Goal: Information Seeking & Learning: Learn about a topic

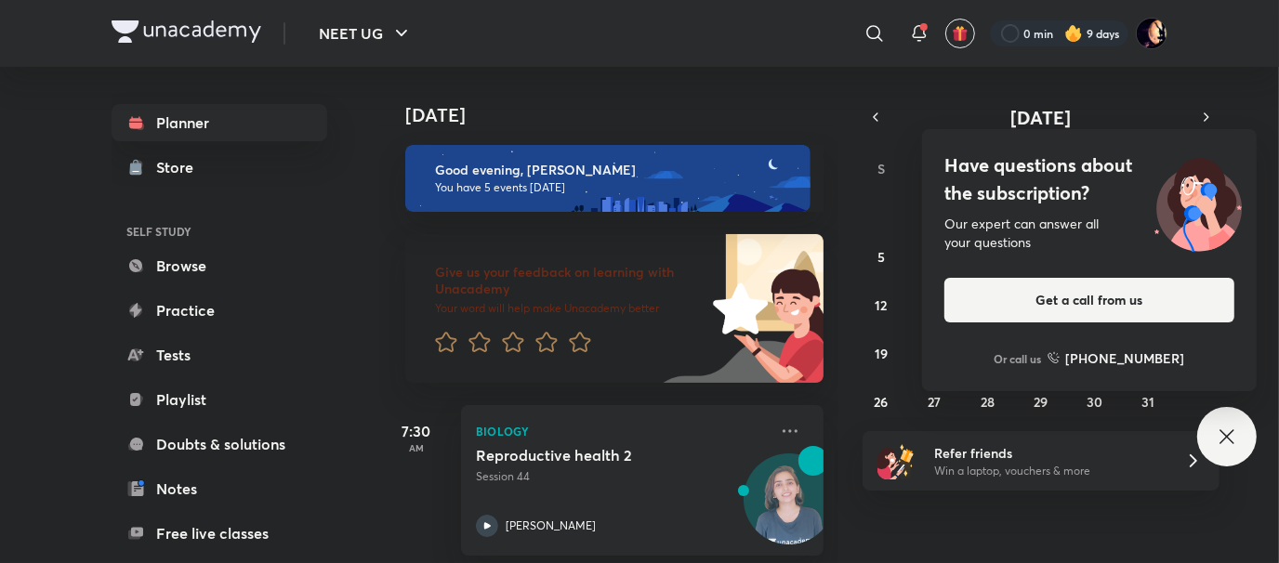
scroll to position [699, 0]
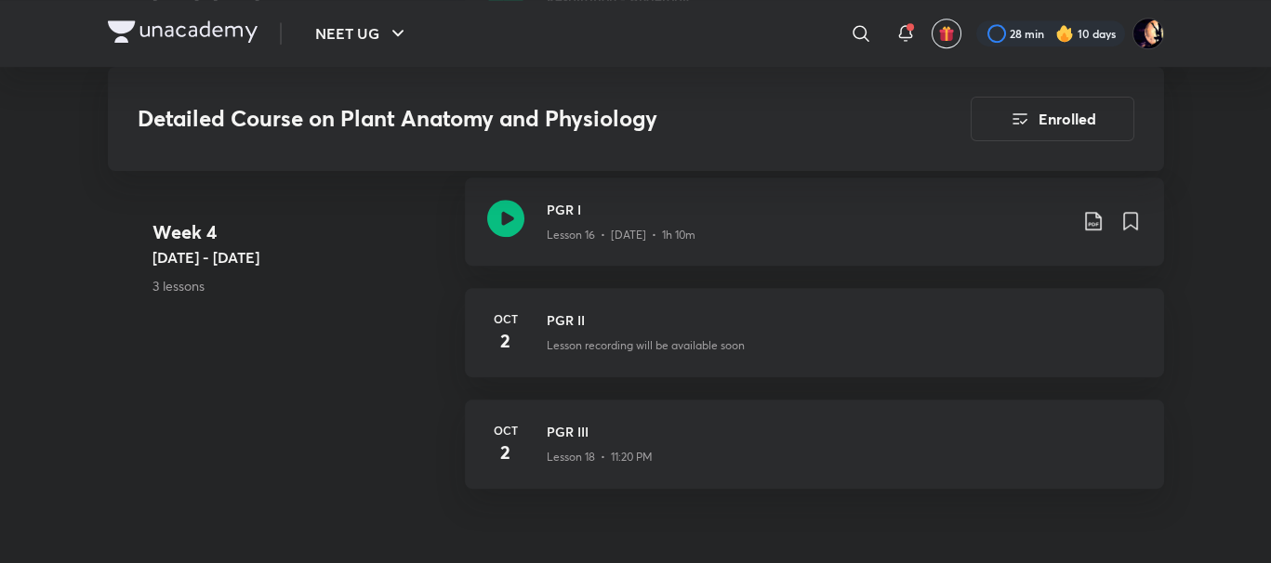
scroll to position [2953, 0]
click at [573, 317] on h3 "PGR II" at bounding box center [844, 319] width 595 height 20
click at [547, 348] on p "Lesson recording will be available soon" at bounding box center [646, 344] width 198 height 17
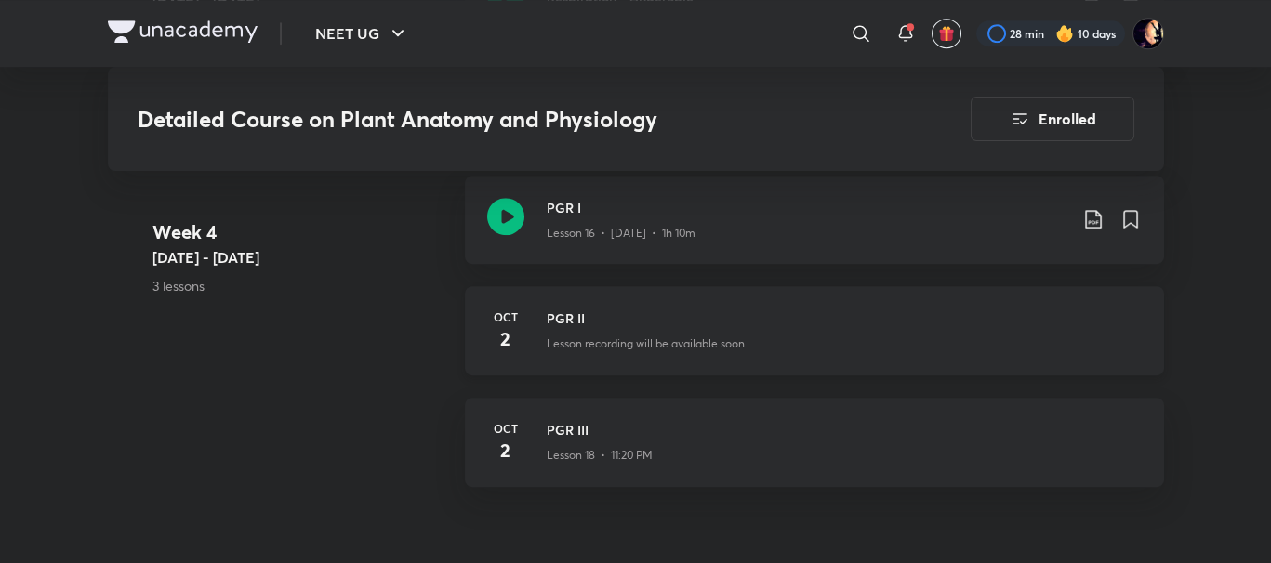
click at [547, 348] on p "Lesson recording will be available soon" at bounding box center [646, 344] width 198 height 17
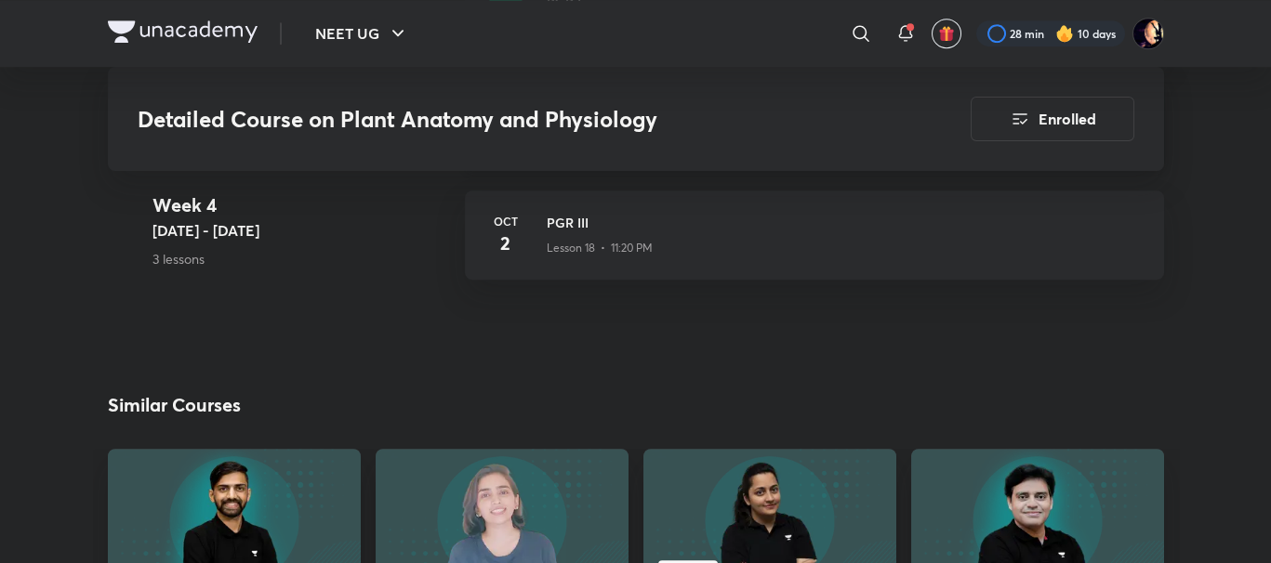
scroll to position [3158, 0]
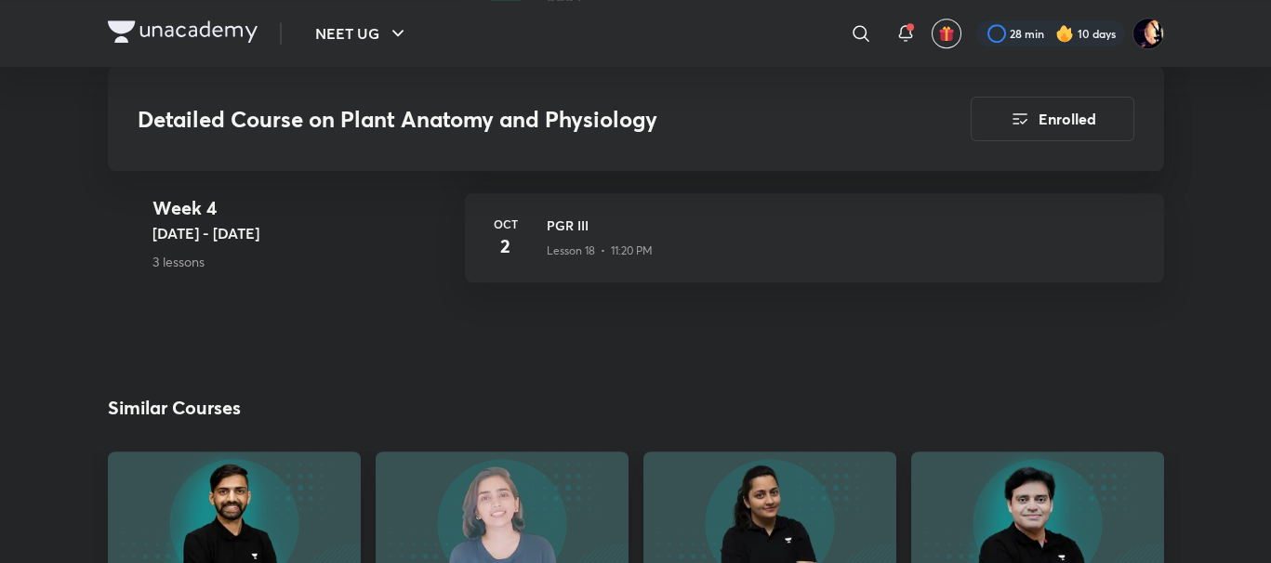
click at [159, 20] on img at bounding box center [183, 31] width 150 height 22
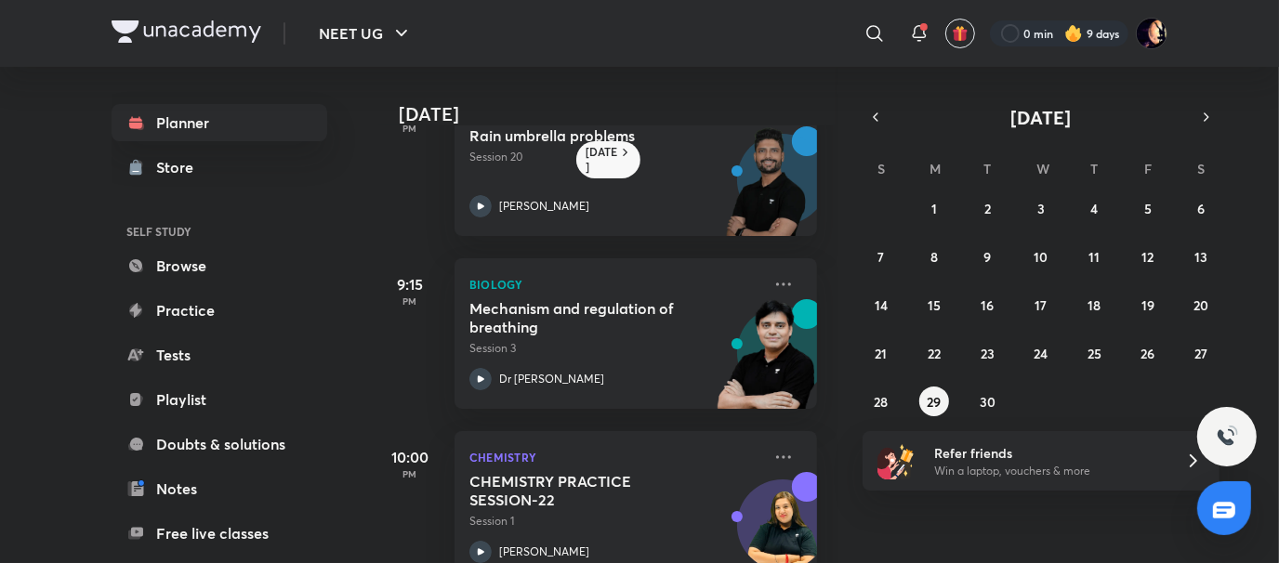
scroll to position [238, 5]
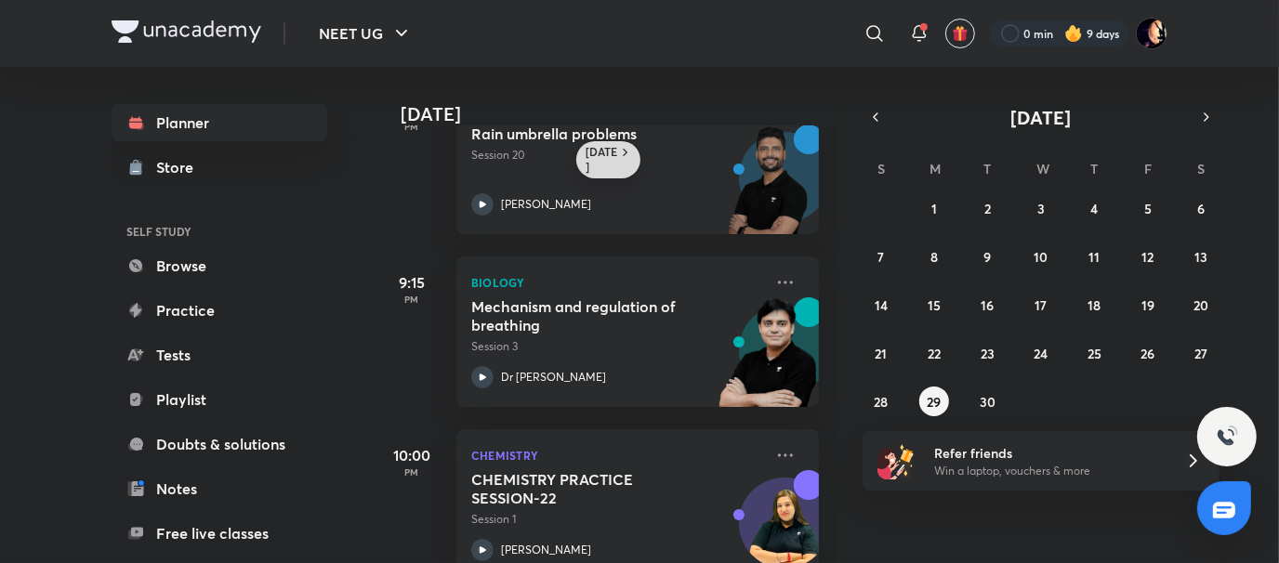
click at [591, 151] on h6 "Today" at bounding box center [602, 160] width 33 height 30
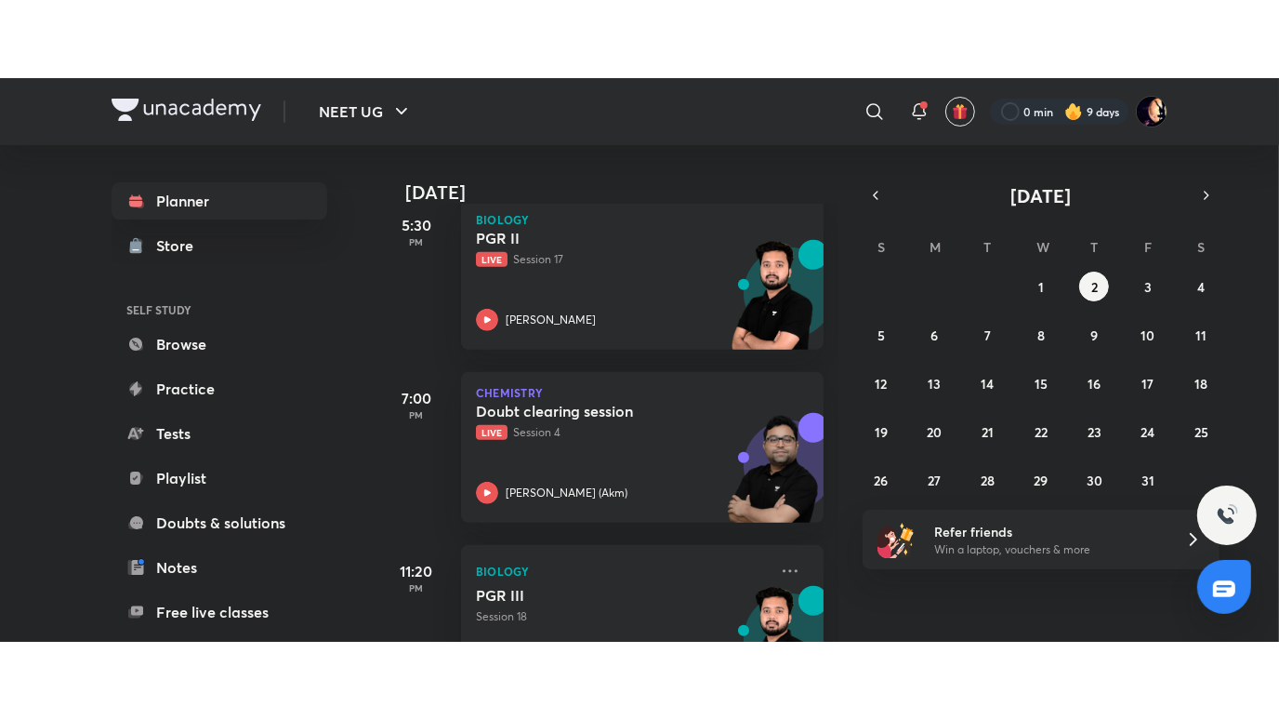
scroll to position [808, 0]
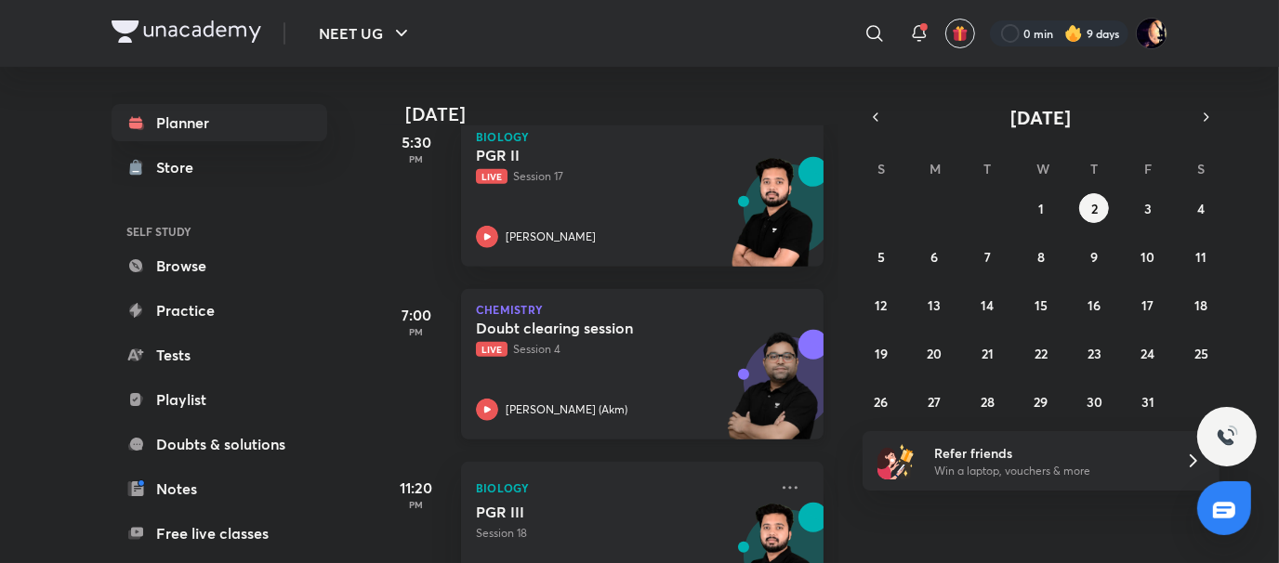
click at [649, 403] on div "[PERSON_NAME] (Akm)" at bounding box center [622, 410] width 292 height 22
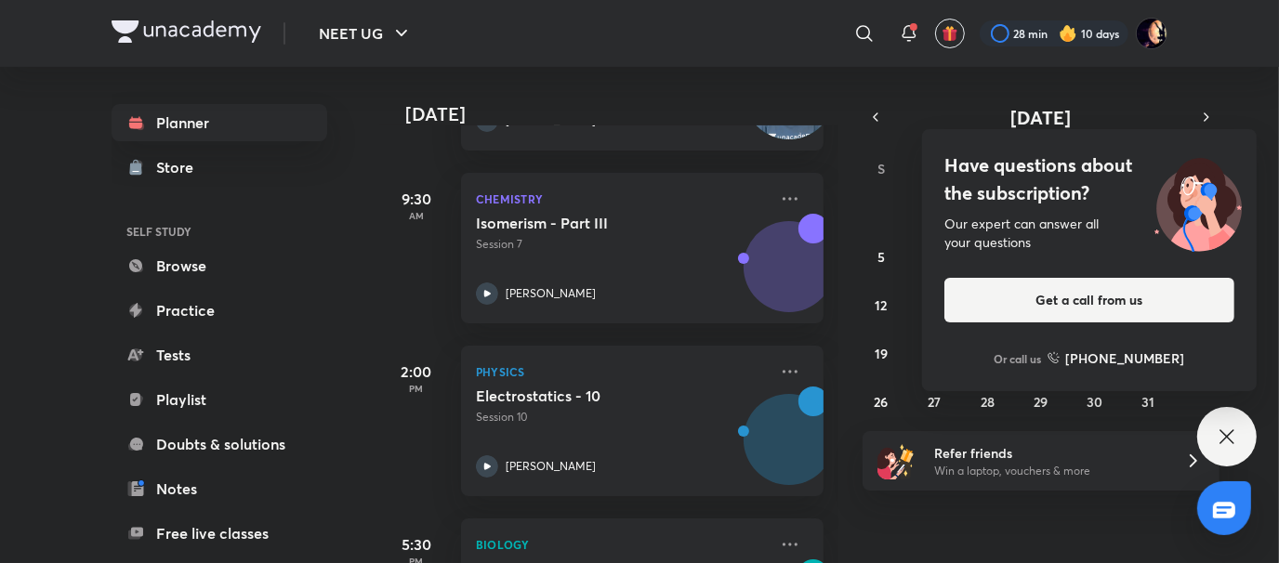
scroll to position [427, 0]
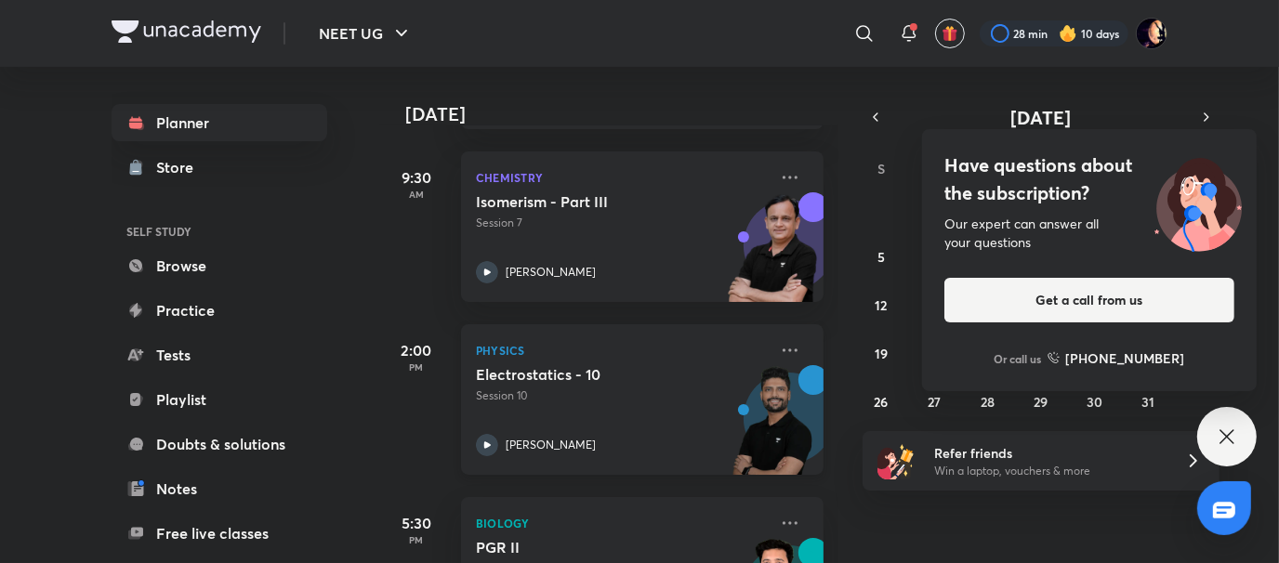
click at [525, 389] on p "Session 10" at bounding box center [622, 396] width 292 height 17
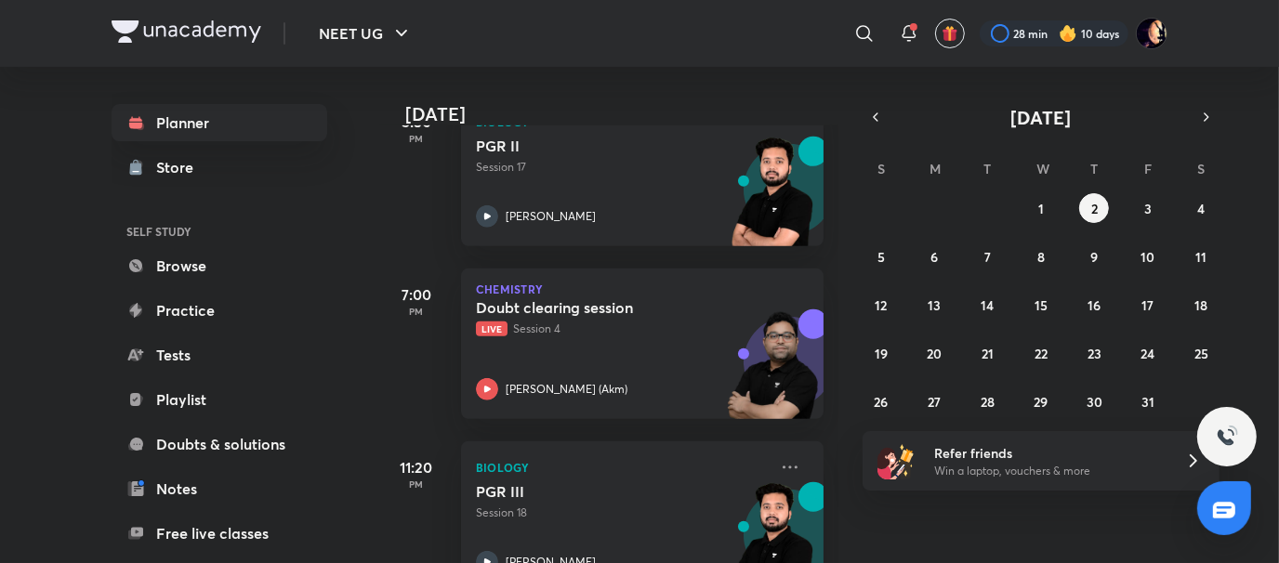
scroll to position [885, 0]
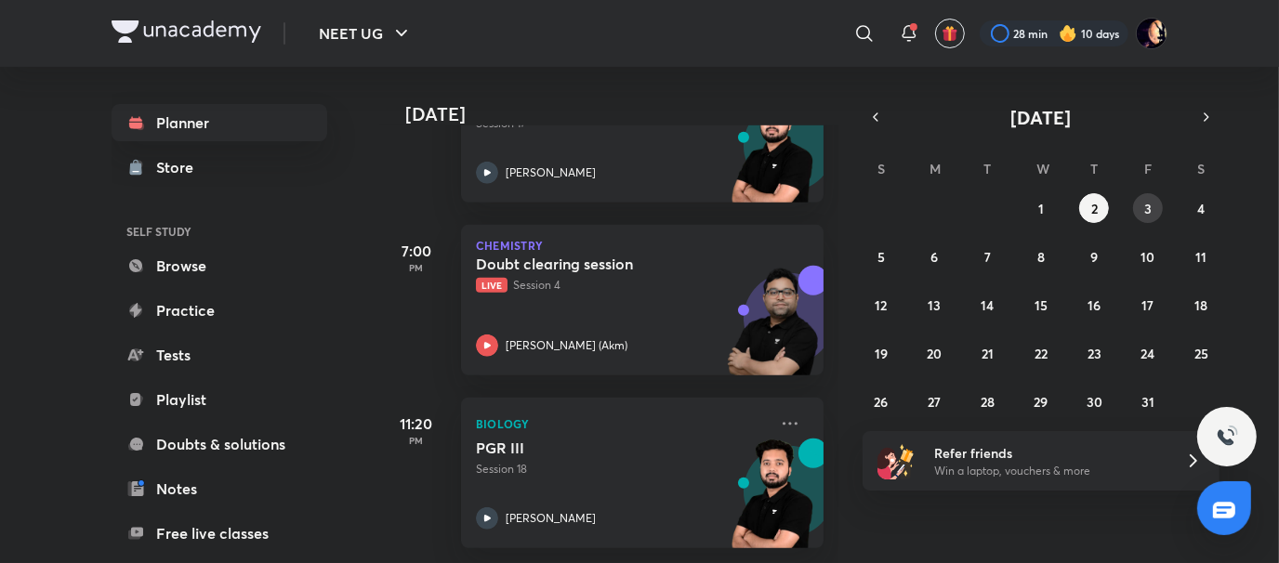
click at [1144, 206] on abbr "3" at bounding box center [1147, 209] width 7 height 18
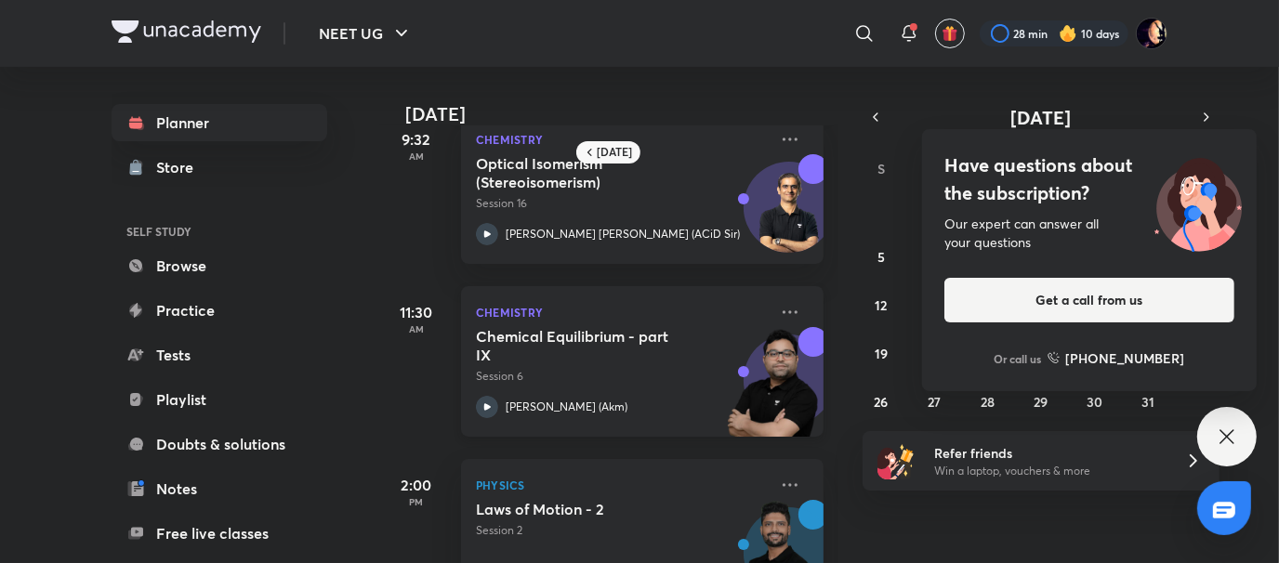
scroll to position [208, 0]
click at [1214, 420] on div "Have questions about the subscription? Our expert can answer all your questions…" at bounding box center [1226, 436] width 59 height 59
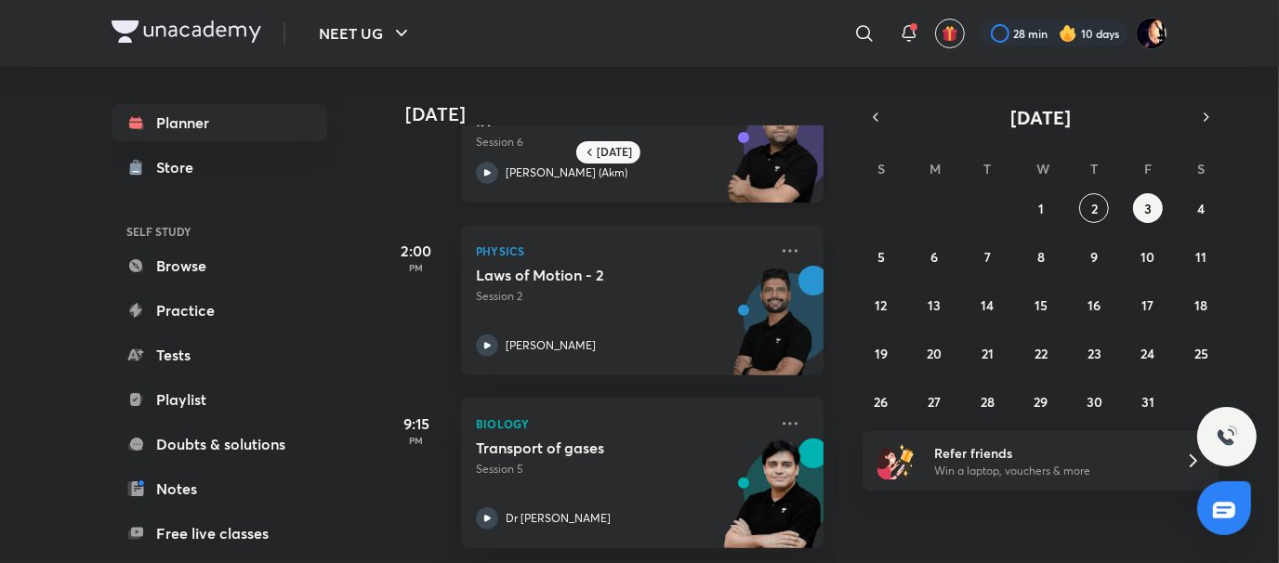
scroll to position [456, 0]
click at [1207, 205] on button "4" at bounding box center [1201, 208] width 30 height 30
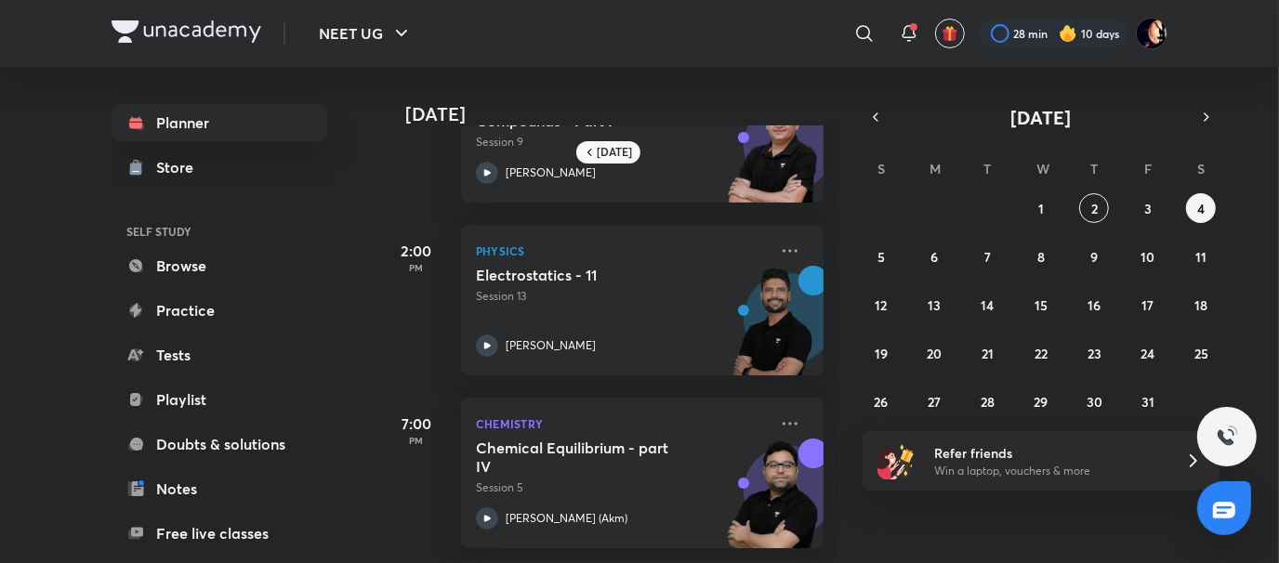
scroll to position [283, 0]
click at [925, 265] on button "6" at bounding box center [934, 257] width 30 height 30
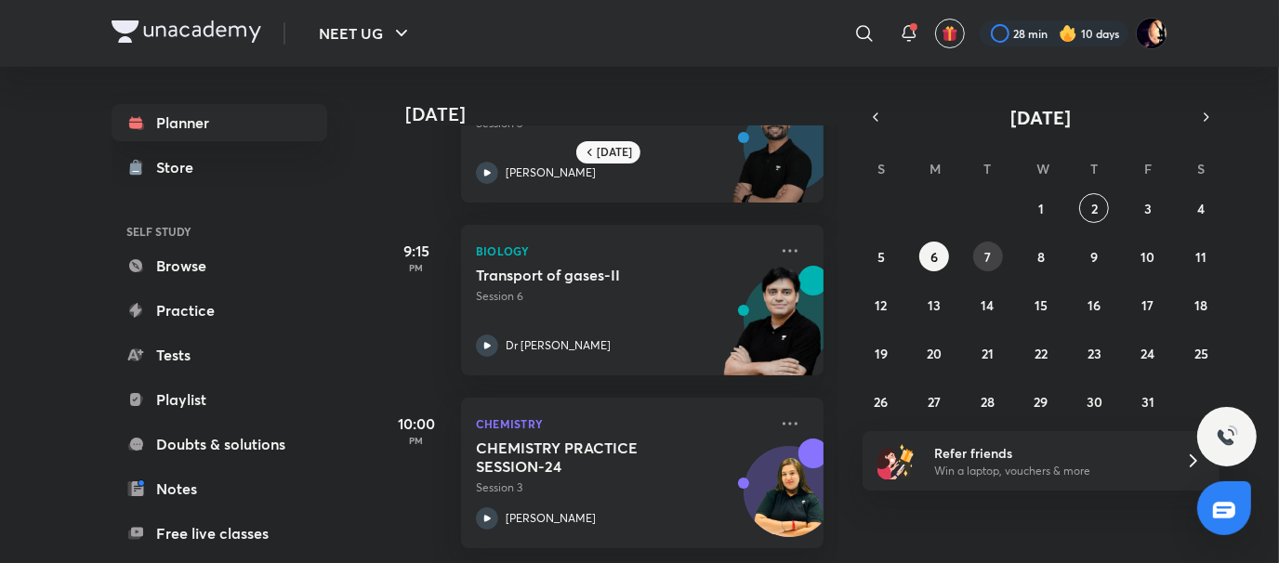
click at [994, 260] on button "7" at bounding box center [988, 257] width 30 height 30
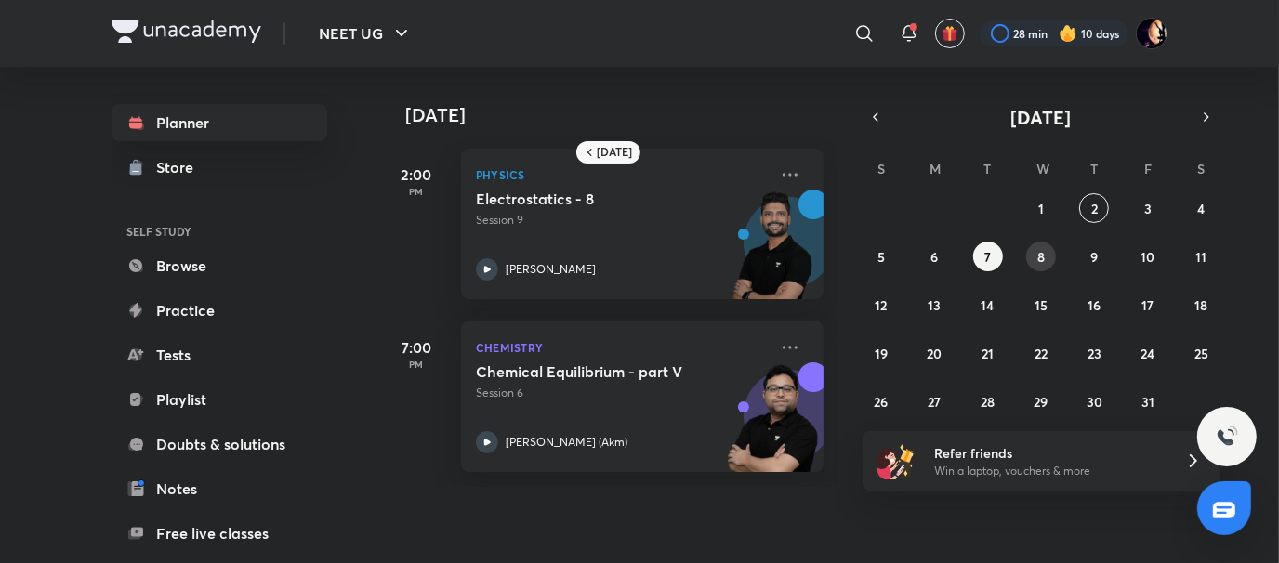
click at [1037, 257] on abbr "8" at bounding box center [1040, 257] width 7 height 18
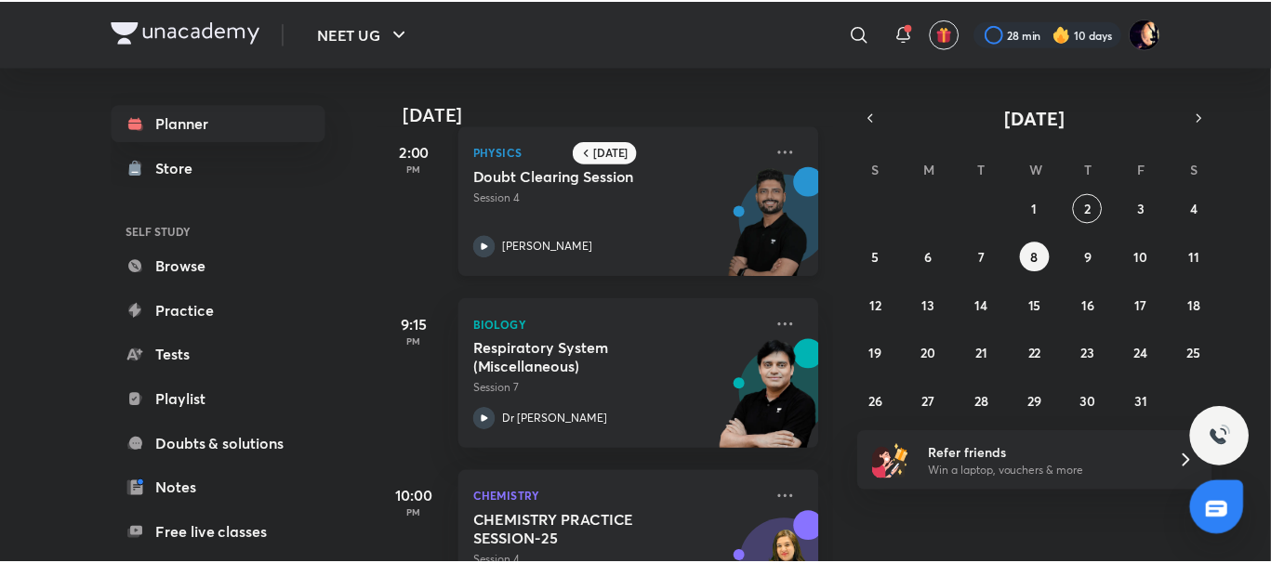
scroll to position [0, 0]
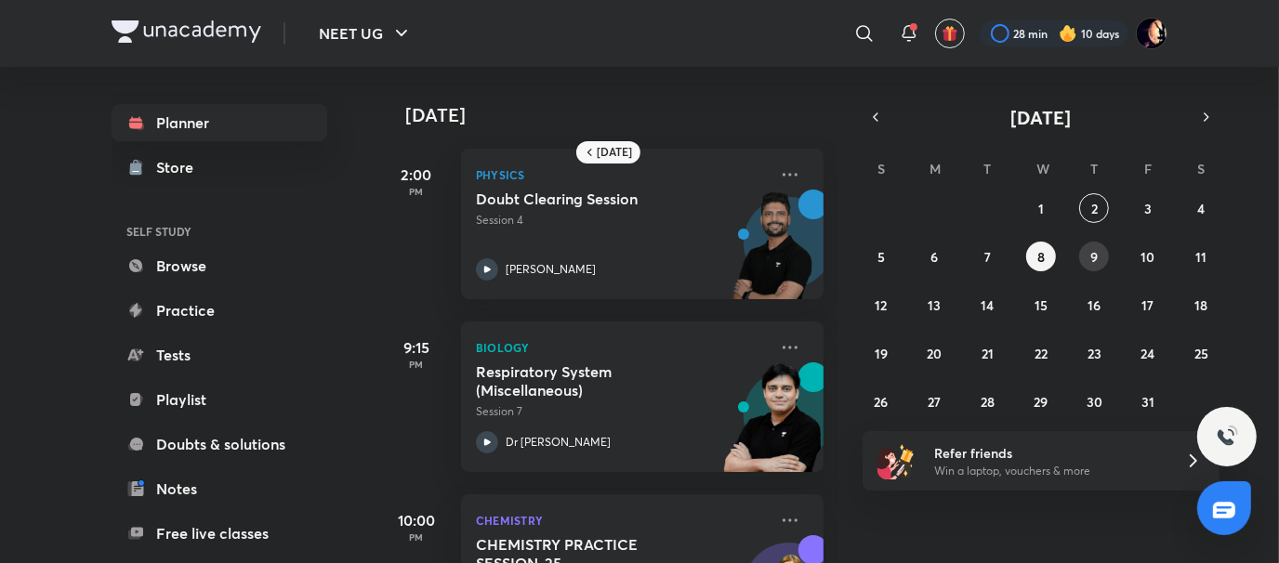
click at [1086, 258] on button "9" at bounding box center [1094, 257] width 30 height 30
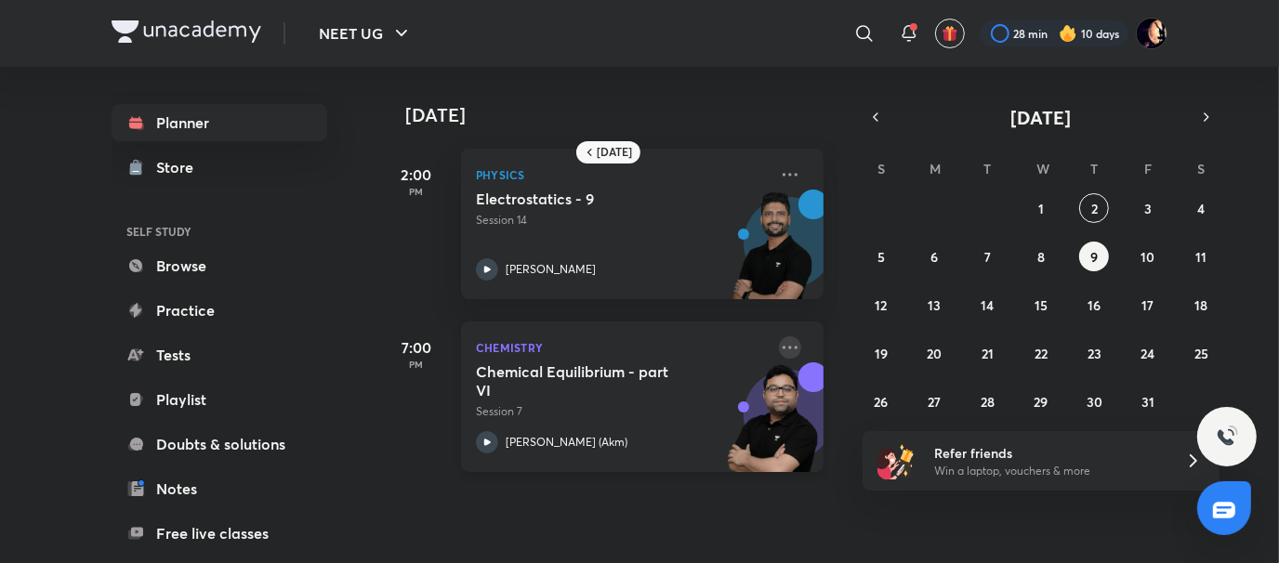
click at [780, 345] on icon at bounding box center [790, 348] width 22 height 22
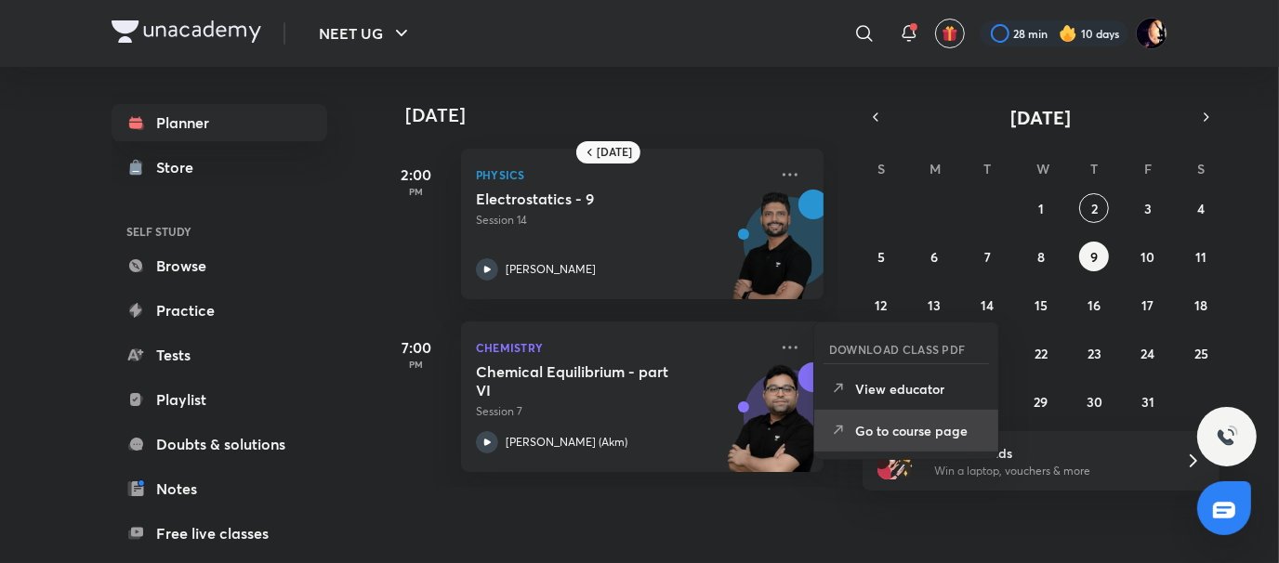
click at [900, 433] on p "Go to course page" at bounding box center [919, 431] width 128 height 20
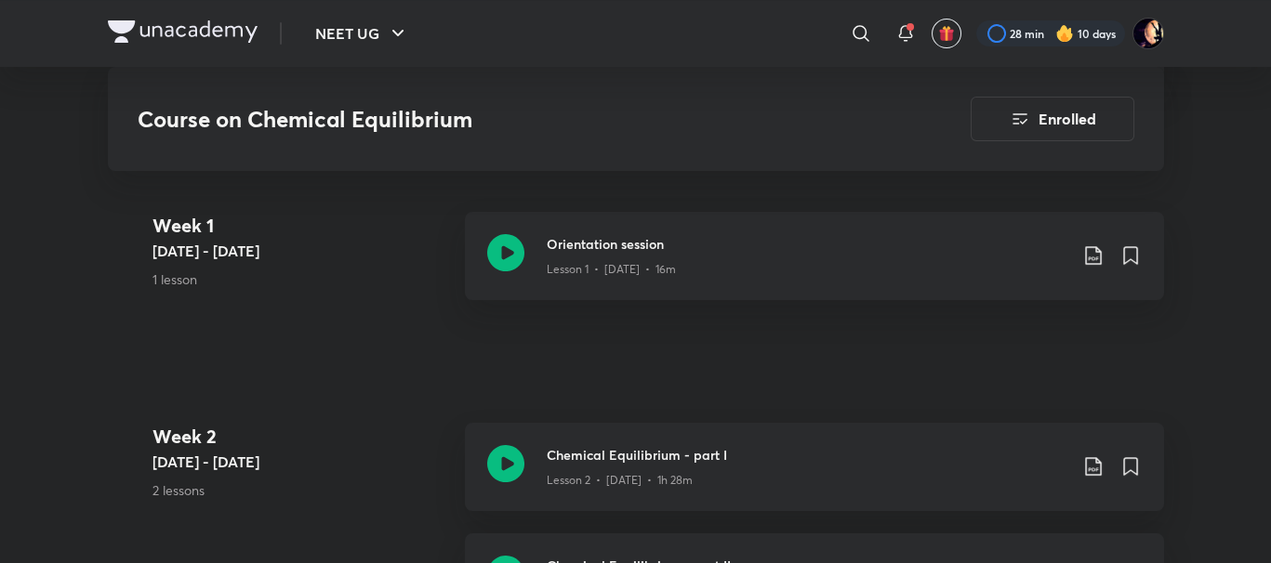
scroll to position [881, 0]
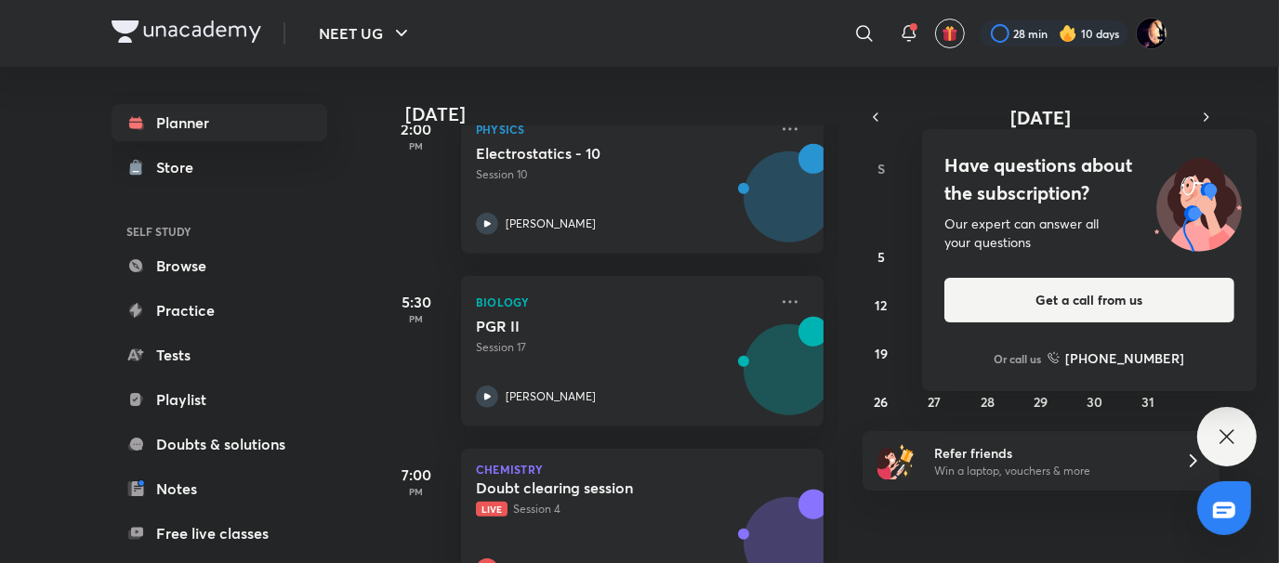
scroll to position [645, 0]
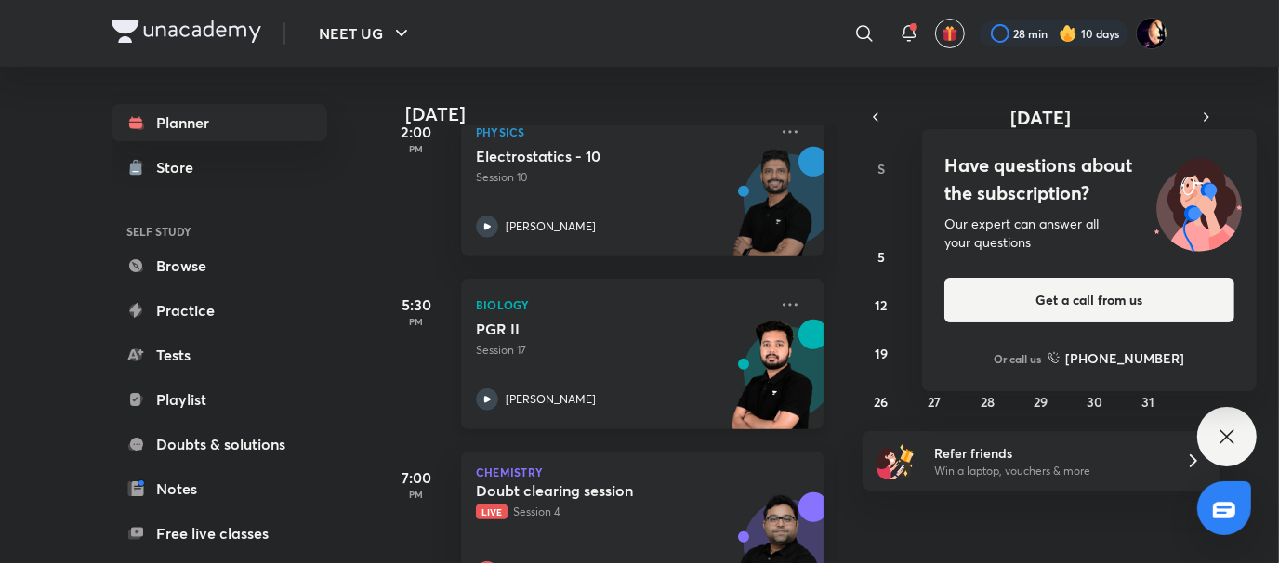
drag, startPoint x: 504, startPoint y: 308, endPoint x: 473, endPoint y: 304, distance: 30.9
click at [473, 304] on div "Biology PGR II Session 17 Pranav Pundarik" at bounding box center [642, 354] width 363 height 151
click at [545, 387] on div "PGR II Session 17 Pranav Pundarik" at bounding box center [622, 365] width 292 height 91
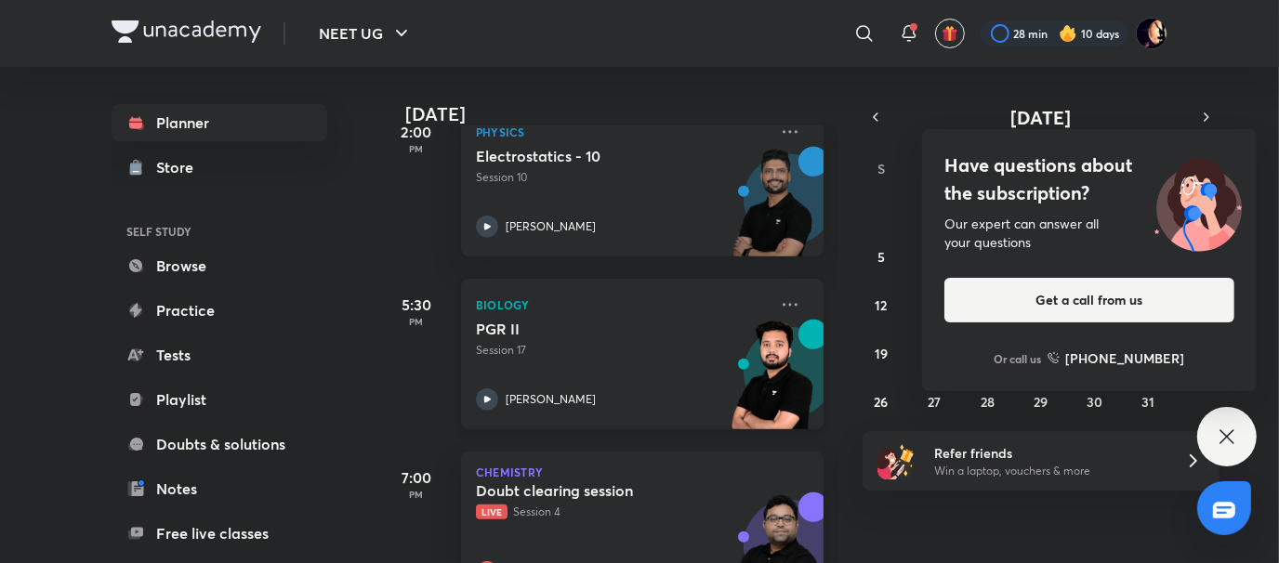
click at [509, 325] on h5 "PGR II" at bounding box center [591, 329] width 231 height 19
click at [495, 312] on p "Biology" at bounding box center [622, 305] width 292 height 22
click at [512, 310] on p "Biology" at bounding box center [622, 305] width 292 height 22
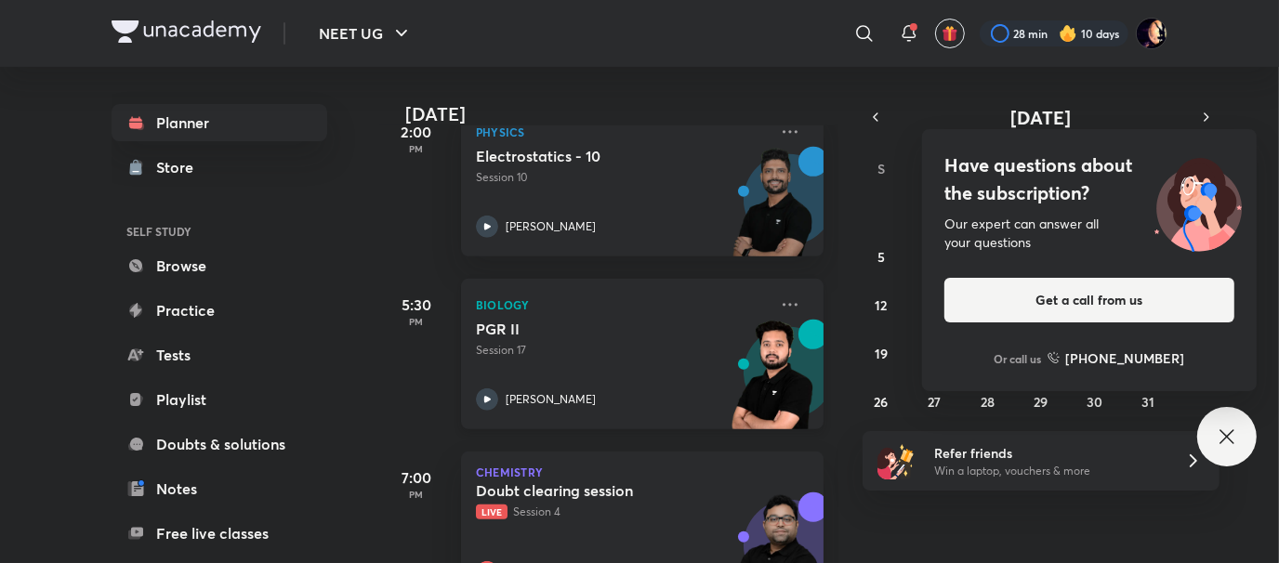
click at [521, 400] on p "Pranav Pundarik" at bounding box center [551, 399] width 90 height 17
click at [514, 350] on p "Session 17" at bounding box center [622, 350] width 292 height 17
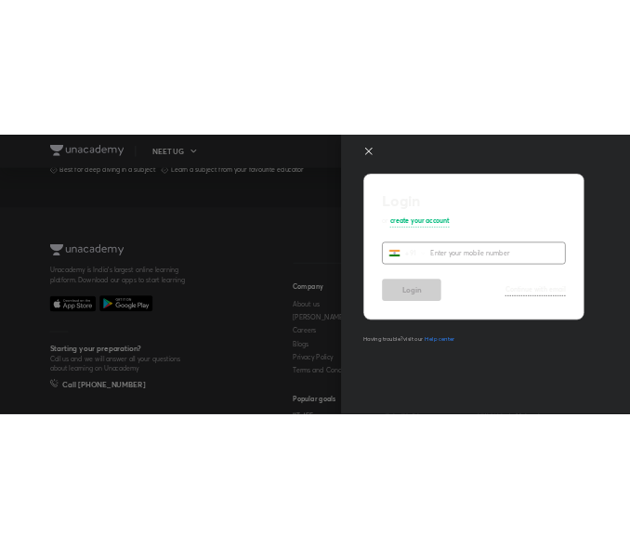
scroll to position [1089, 0]
